Goal: Task Accomplishment & Management: Use online tool/utility

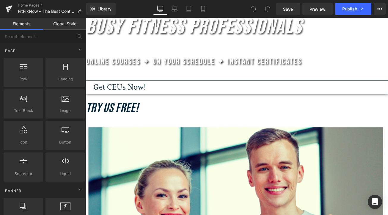
scroll to position [138, 0]
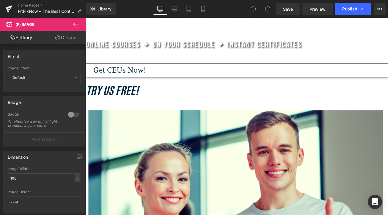
click at [86, 18] on span "Product" at bounding box center [86, 18] width 0 height 0
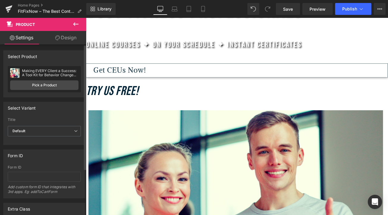
click at [31, 71] on div "Making EVERY Client a Success: A Tool Kit for Behavior Change (2* CEU Hours)" at bounding box center [50, 73] width 56 height 8
click at [34, 85] on link "Pick a Product" at bounding box center [44, 85] width 68 height 10
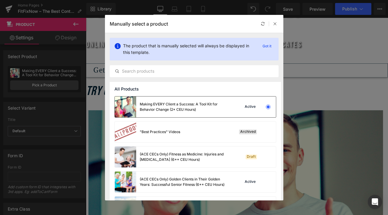
click at [155, 106] on div "Making EVERY Client a Success: A Tool Kit for Behavior Change (2* CEU Hours)" at bounding box center [184, 106] width 89 height 11
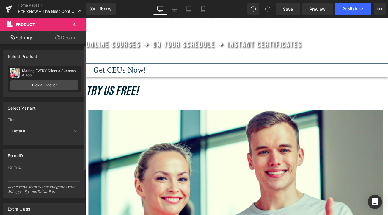
click at [66, 72] on div "Making EVERY Client a Success: A Tool..." at bounding box center [50, 73] width 56 height 8
click at [31, 84] on link "Pick a Product" at bounding box center [44, 85] width 68 height 10
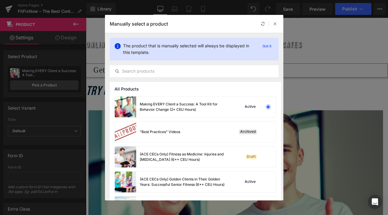
click at [189, 27] on div "Manually select a product" at bounding box center [194, 24] width 178 height 18
click at [271, 46] on p "Got it" at bounding box center [267, 45] width 14 height 7
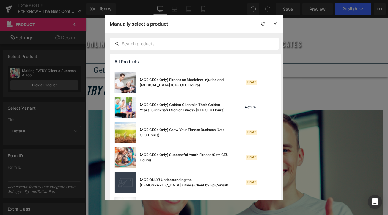
scroll to position [62, 0]
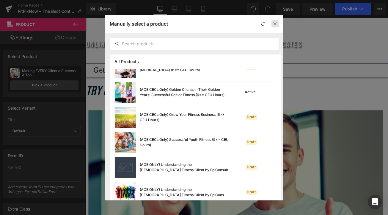
click at [275, 23] on icon at bounding box center [275, 24] width 4 height 4
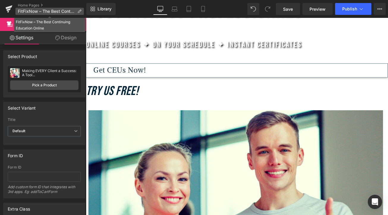
click at [31, 11] on span "FitFixNow – The Best Continuing Education Online" at bounding box center [46, 11] width 57 height 5
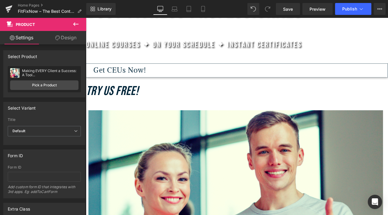
click at [30, 4] on link "Home Pages" at bounding box center [52, 5] width 68 height 5
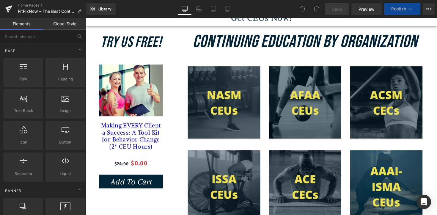
scroll to position [207, 0]
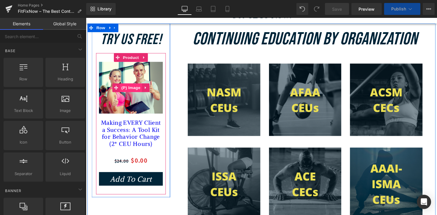
click at [141, 92] on span "(P) Image" at bounding box center [132, 89] width 23 height 9
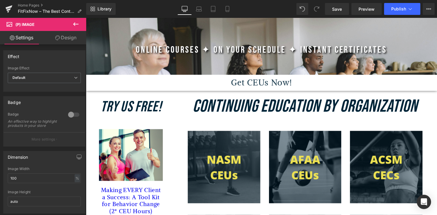
scroll to position [108, 0]
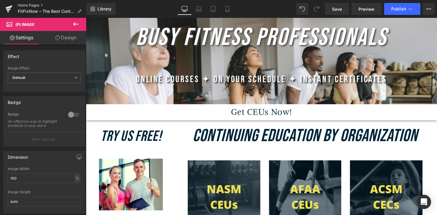
click at [28, 5] on link "Home Pages" at bounding box center [52, 5] width 68 height 5
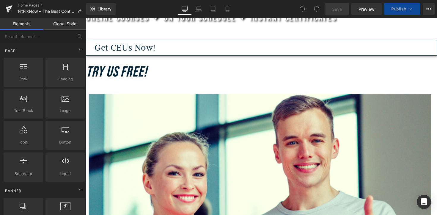
scroll to position [171, 0]
